Goal: Register for event/course

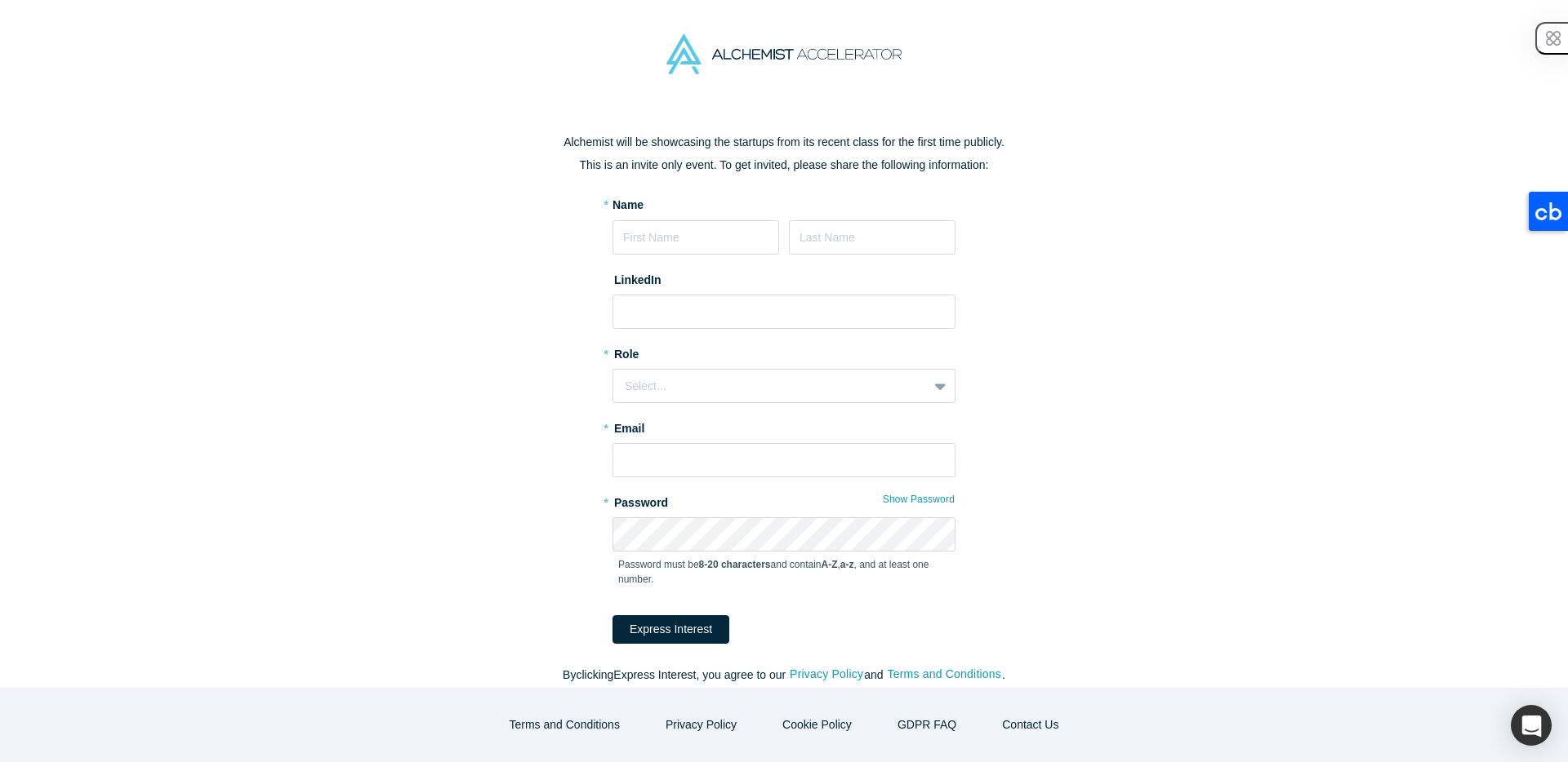
scroll to position [16, 0]
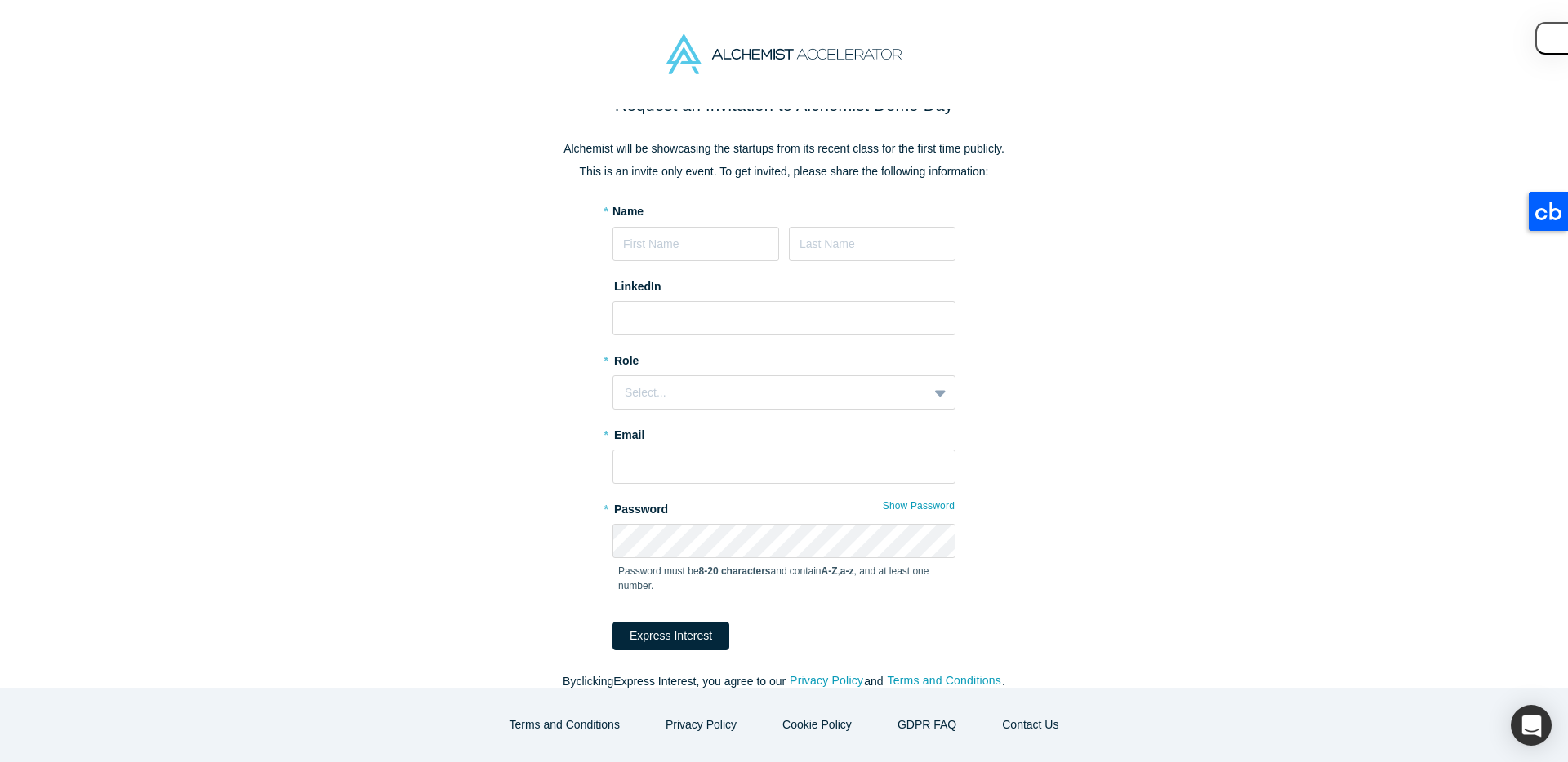
type input "[PERSON_NAME]"
type input "[PERSON_NAME][EMAIL_ADDRESS][DOMAIN_NAME]"
click at [700, 317] on input at bounding box center [784, 319] width 343 height 35
click at [1149, 462] on div "Request an Invitation to Alchemist Demo Day Alchemist will be showcasing the st…" at bounding box center [784, 398] width 1568 height 580
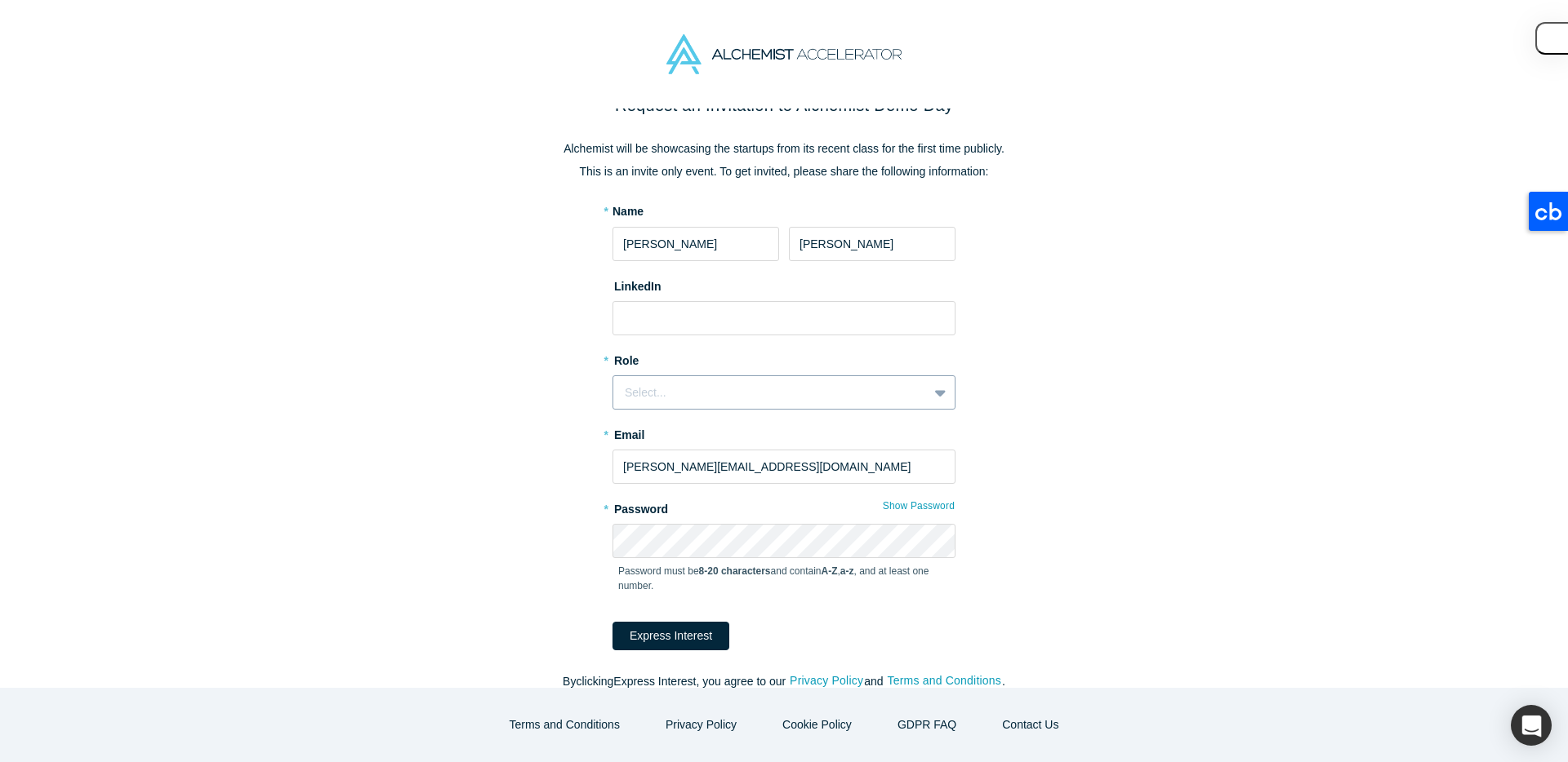
click at [641, 388] on div "Select..." at bounding box center [770, 393] width 291 height 17
click at [664, 321] on input at bounding box center [784, 319] width 343 height 35
paste input "[URL][DOMAIN_NAME]"
type input "[URL][DOMAIN_NAME]"
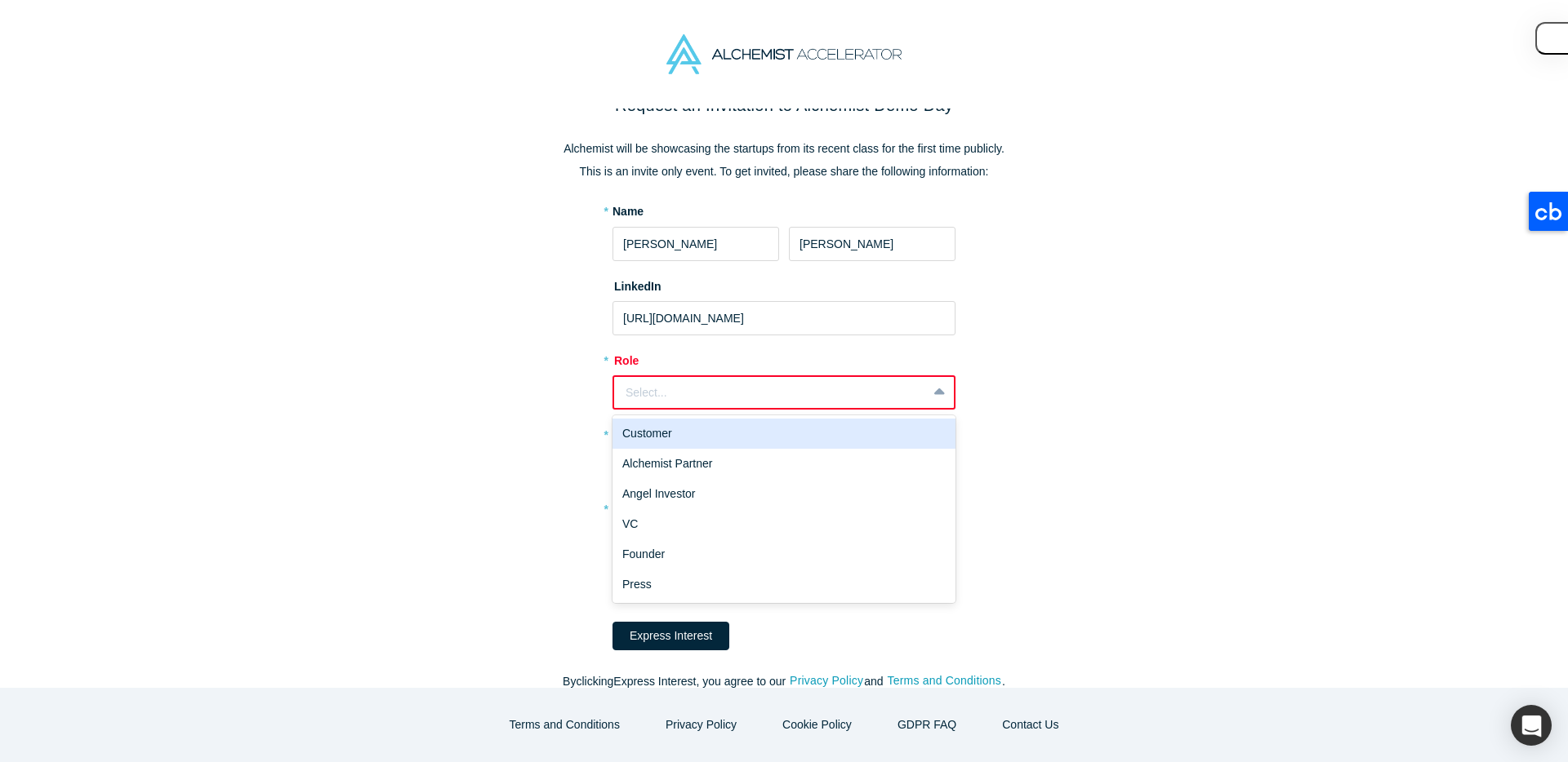
click at [647, 392] on div "Select..." at bounding box center [770, 393] width 290 height 17
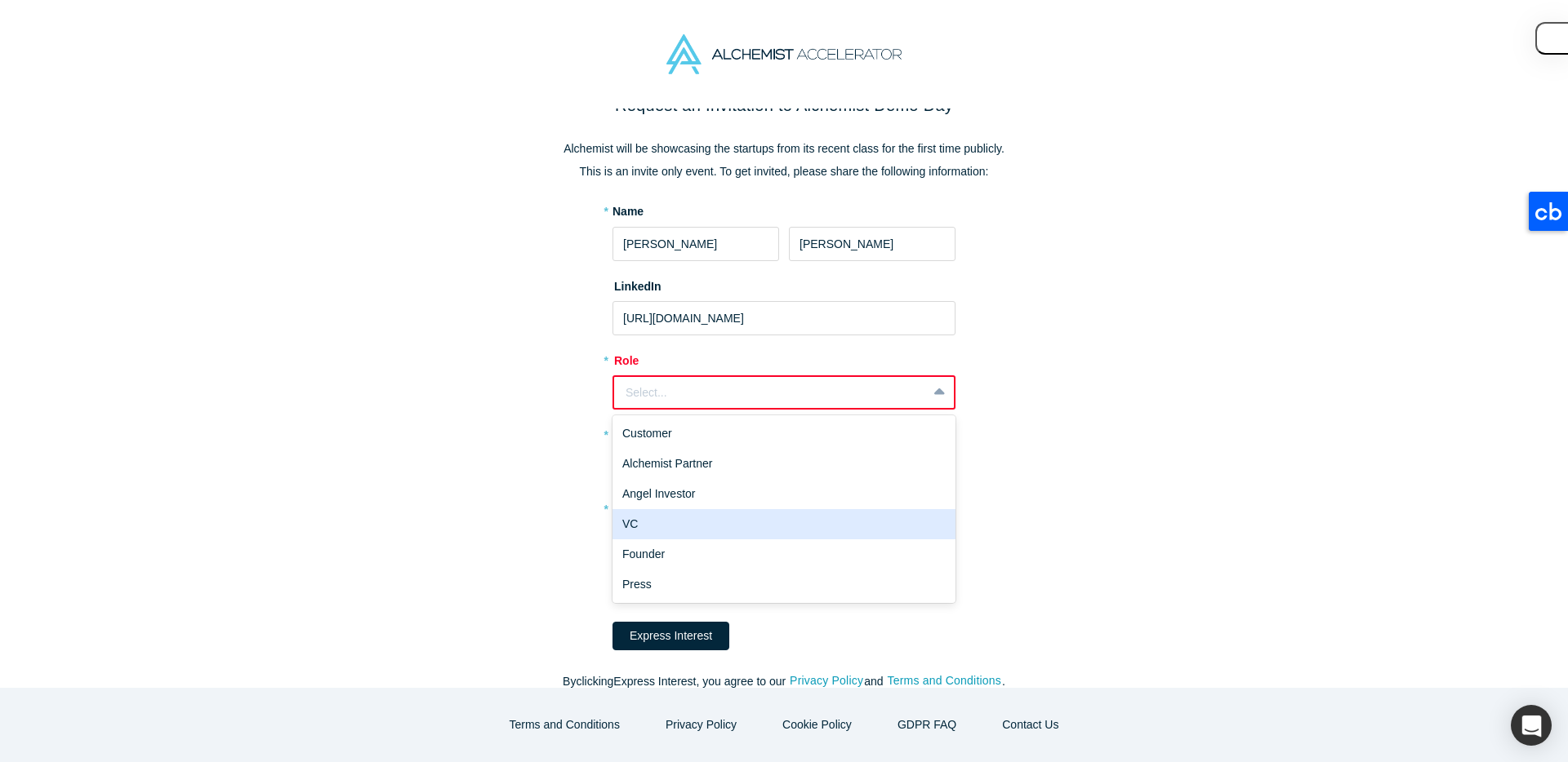
click at [643, 523] on div "VC" at bounding box center [784, 524] width 343 height 30
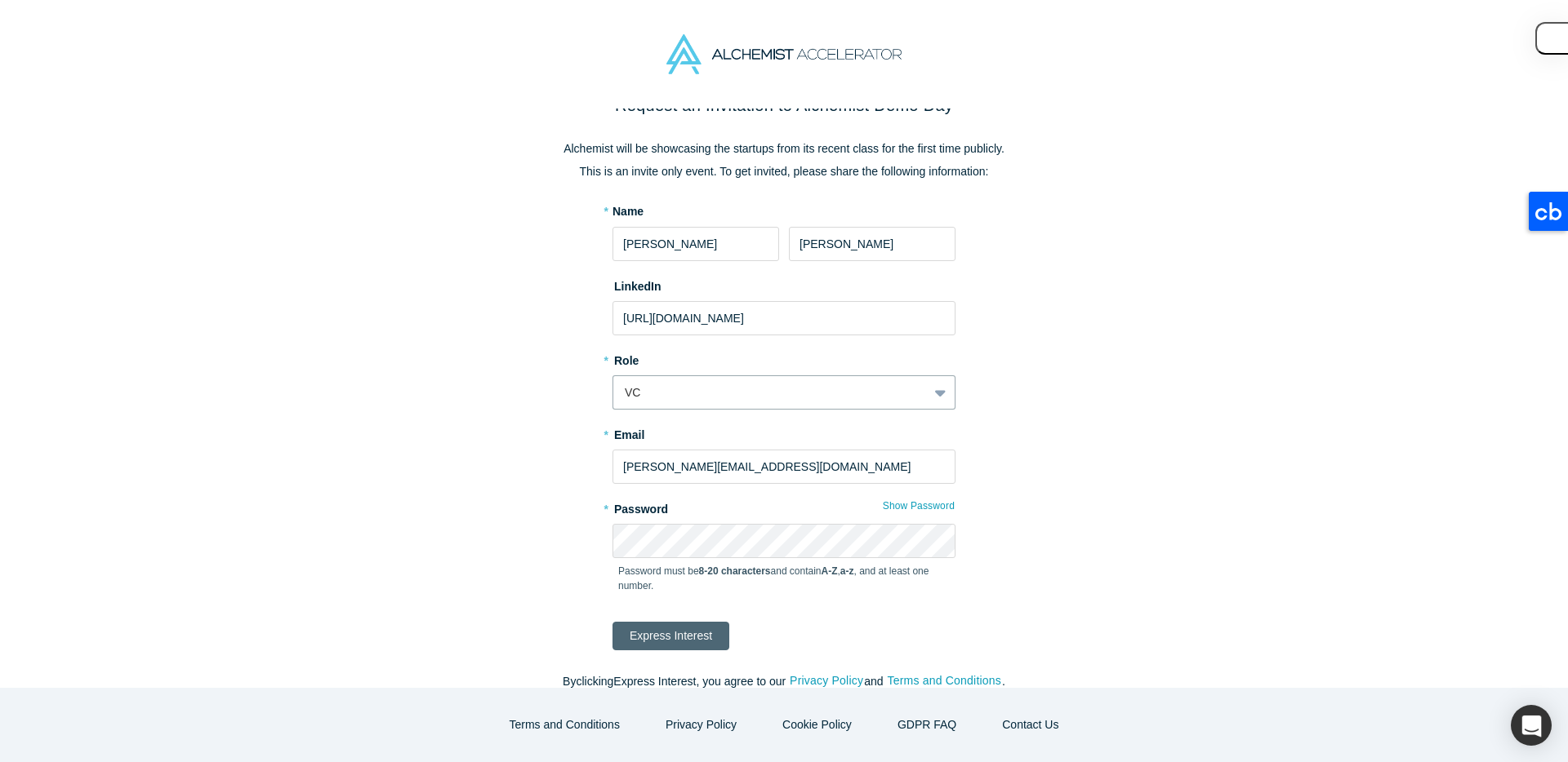
click at [666, 629] on button "Express Interest" at bounding box center [671, 636] width 117 height 29
